Goal: Task Accomplishment & Management: Use online tool/utility

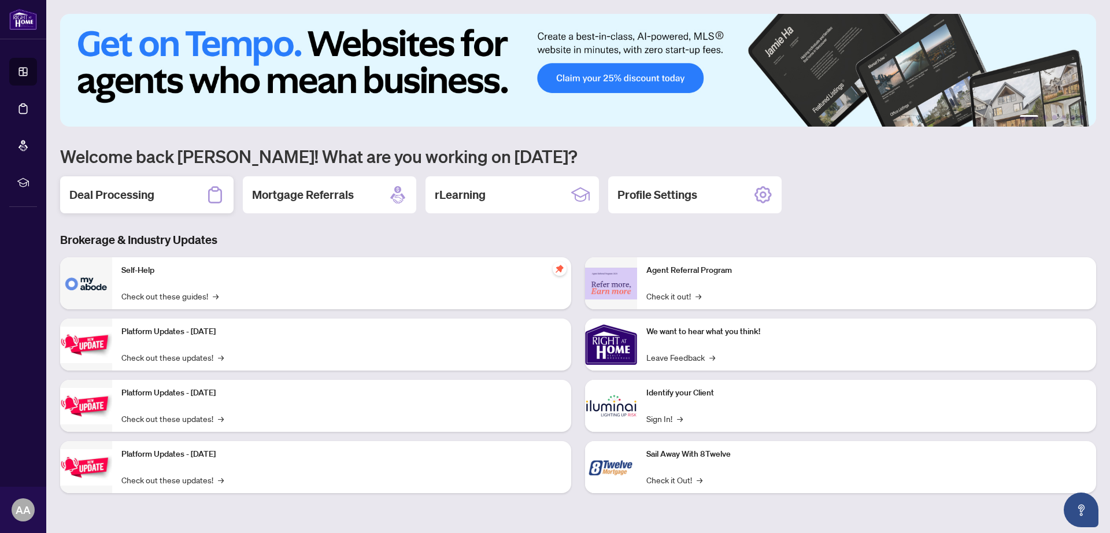
click at [121, 191] on h2 "Deal Processing" at bounding box center [111, 195] width 85 height 16
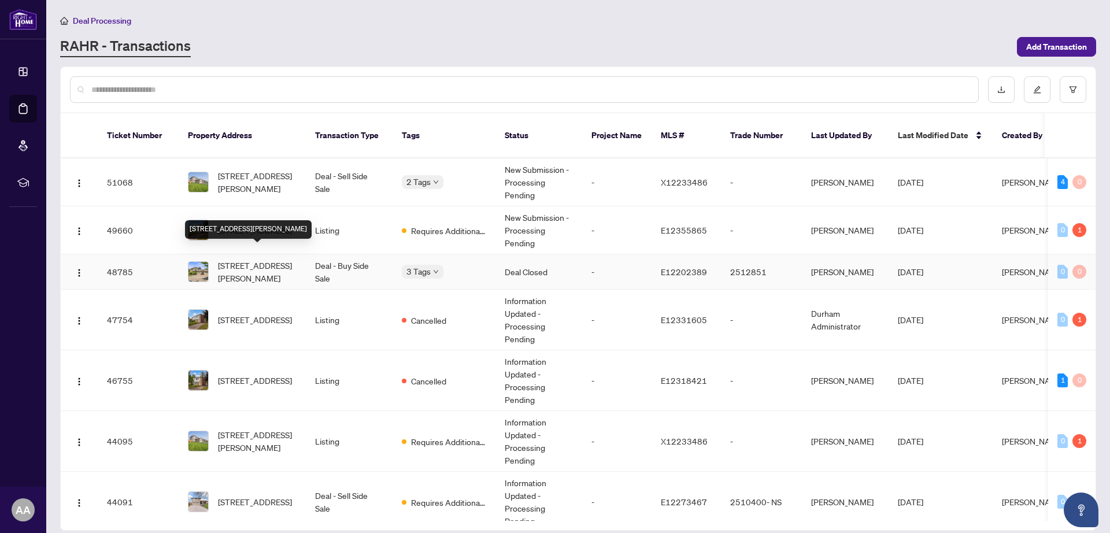
click at [252, 259] on span "[STREET_ADDRESS][PERSON_NAME]" at bounding box center [257, 271] width 79 height 25
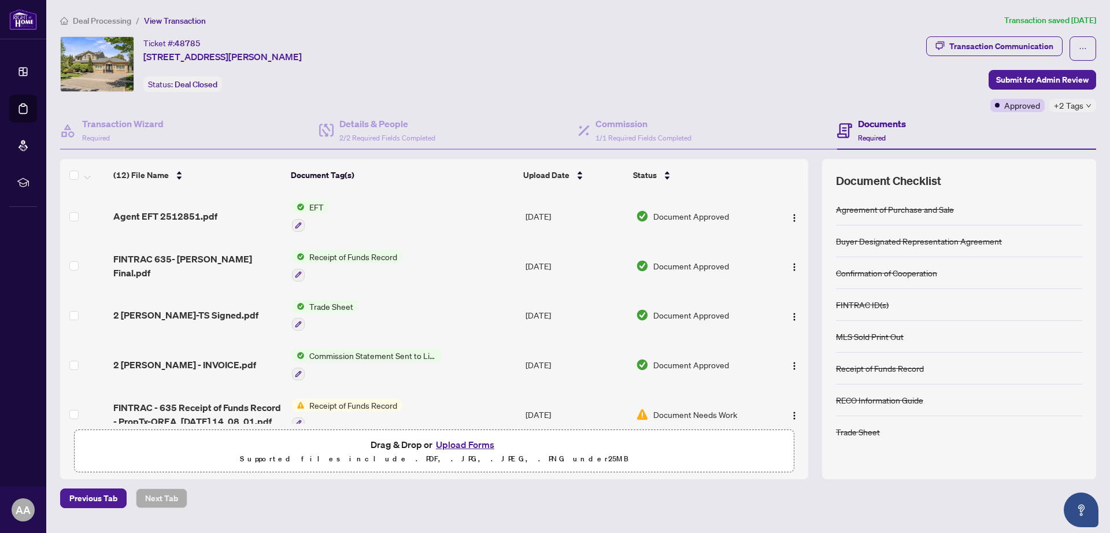
click at [315, 206] on span "EFT" at bounding box center [317, 207] width 24 height 13
click at [274, 267] on span "EFT" at bounding box center [271, 264] width 24 height 13
